Goal: Task Accomplishment & Management: Use online tool/utility

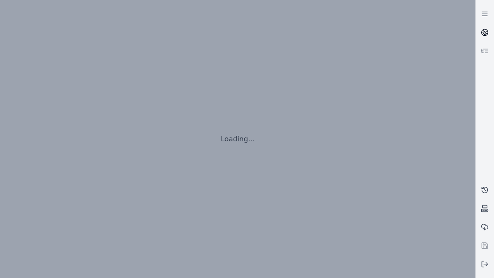
click at [485, 32] on icon at bounding box center [486, 31] width 5 height 3
